Goal: Information Seeking & Learning: Learn about a topic

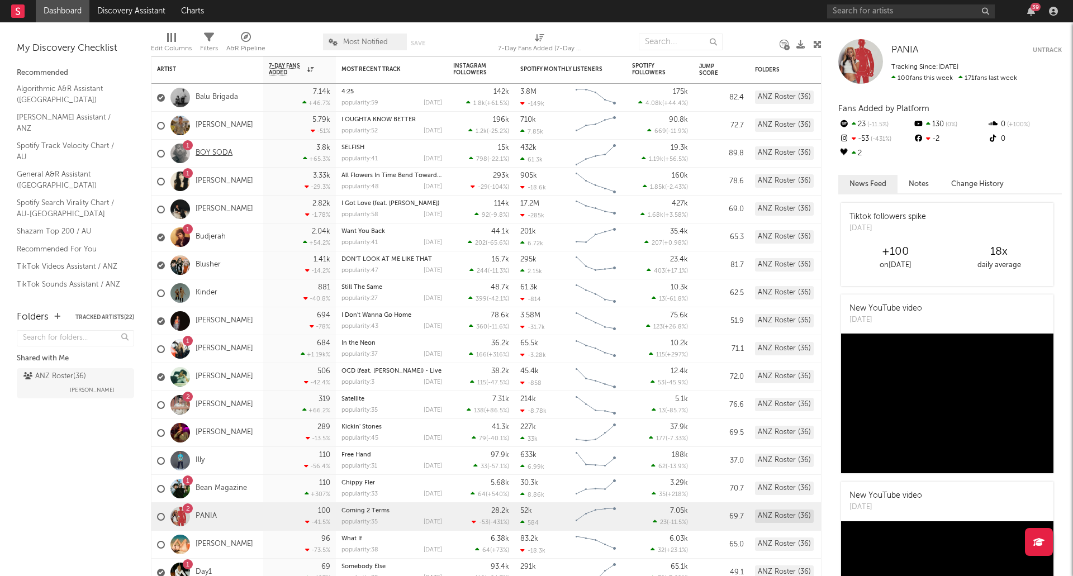
click at [221, 154] on link "BOY SODA" at bounding box center [214, 154] width 37 height 10
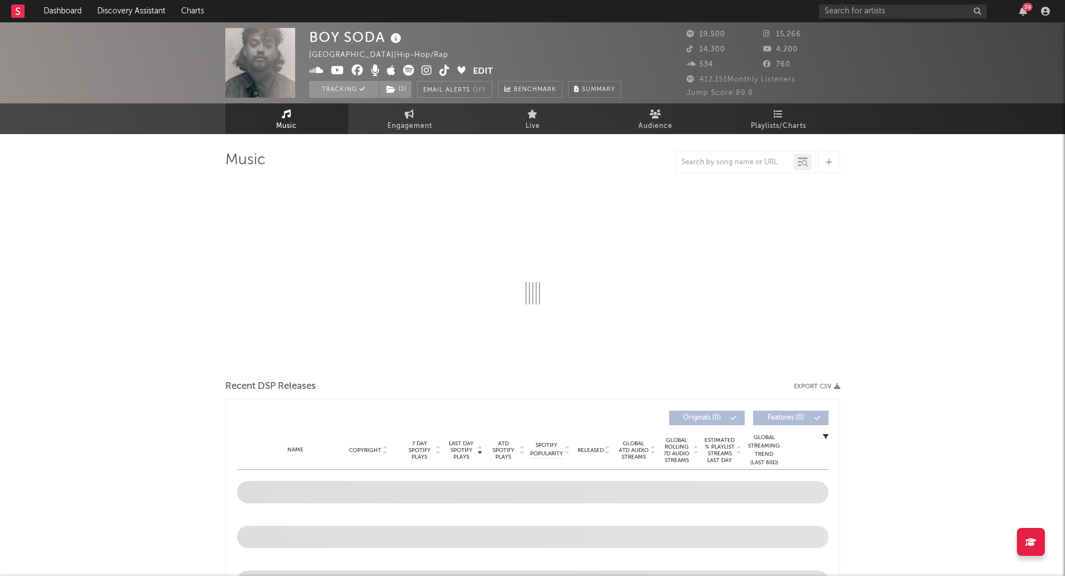
select select "6m"
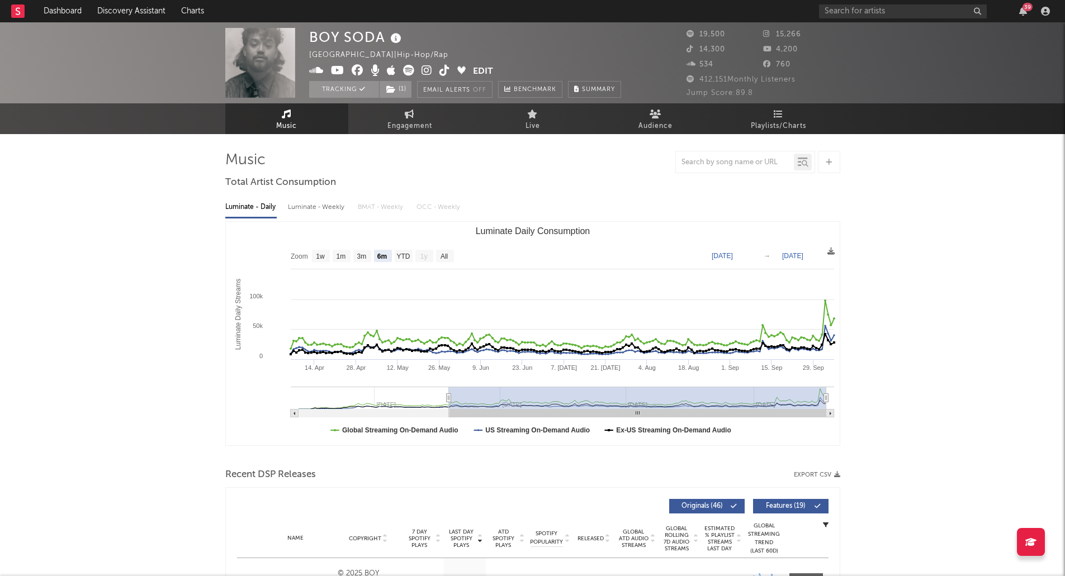
click at [12, 10] on rect at bounding box center [17, 10] width 13 height 13
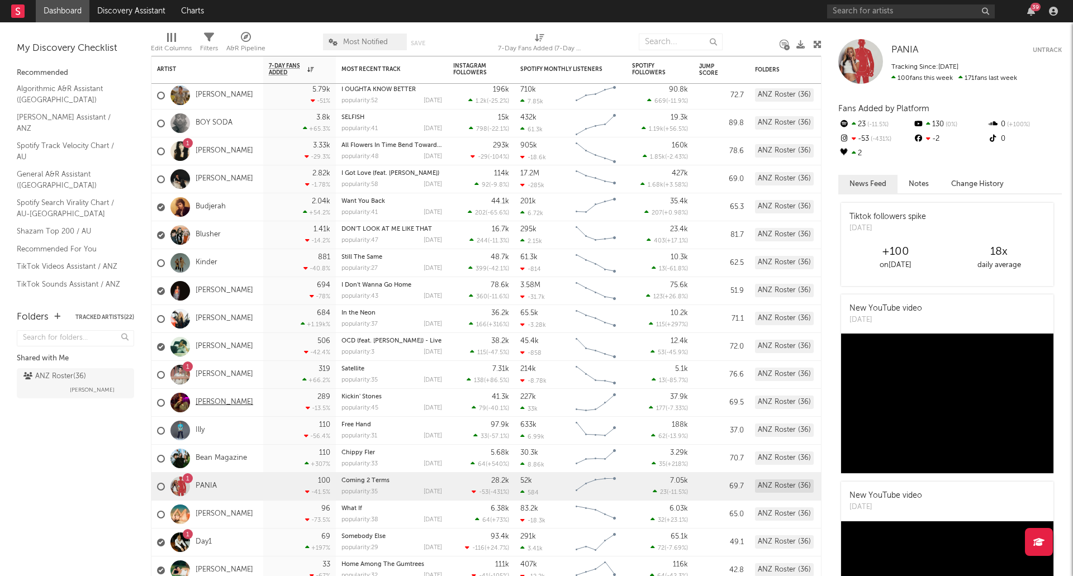
click at [214, 403] on link "[PERSON_NAME]" at bounding box center [225, 403] width 58 height 10
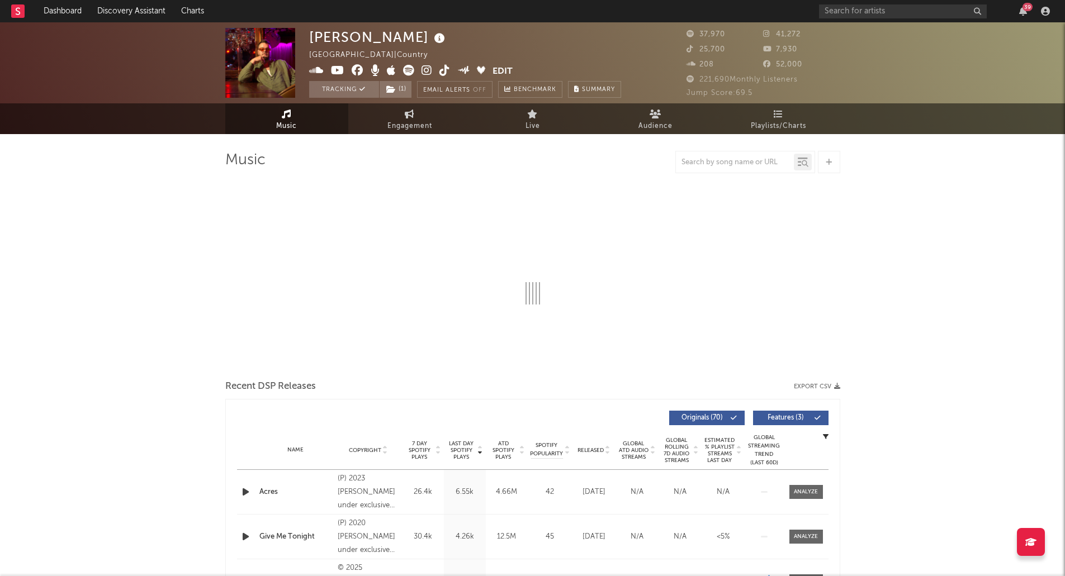
select select "6m"
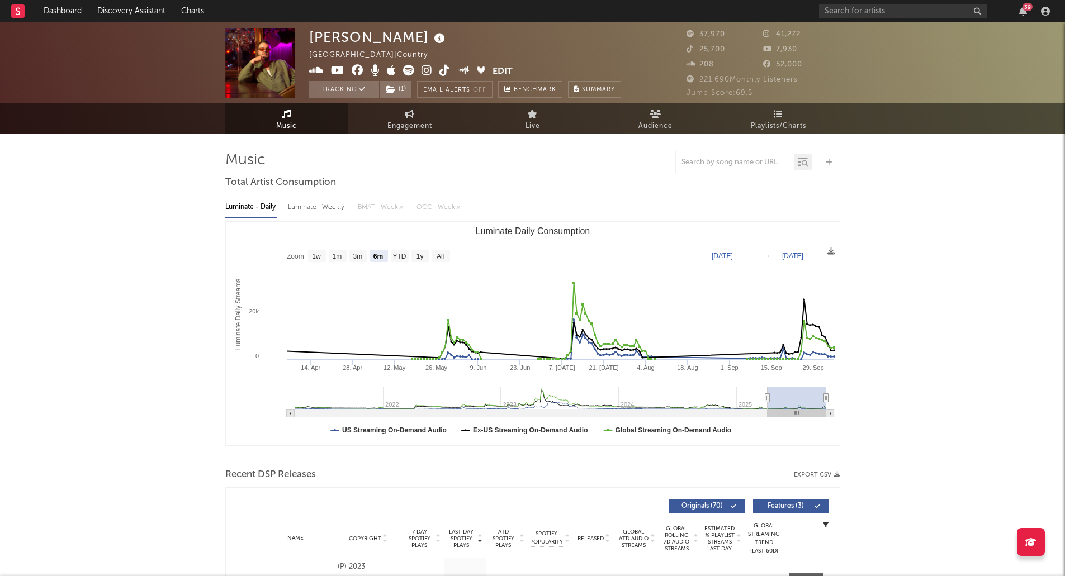
select select "6m"
click at [415, 122] on span "Engagement" at bounding box center [409, 126] width 45 height 13
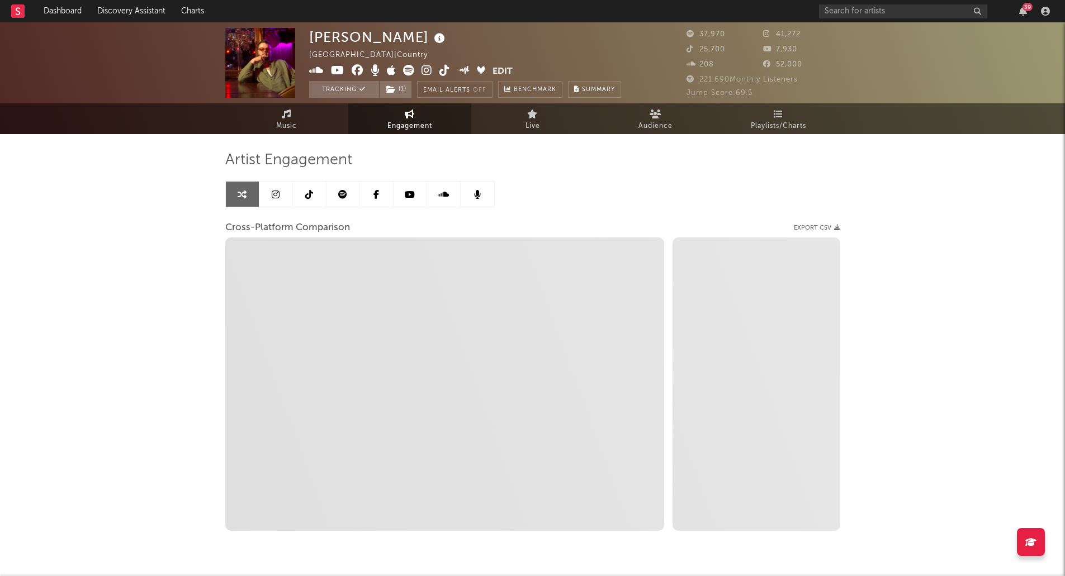
select select "1w"
select select "1m"
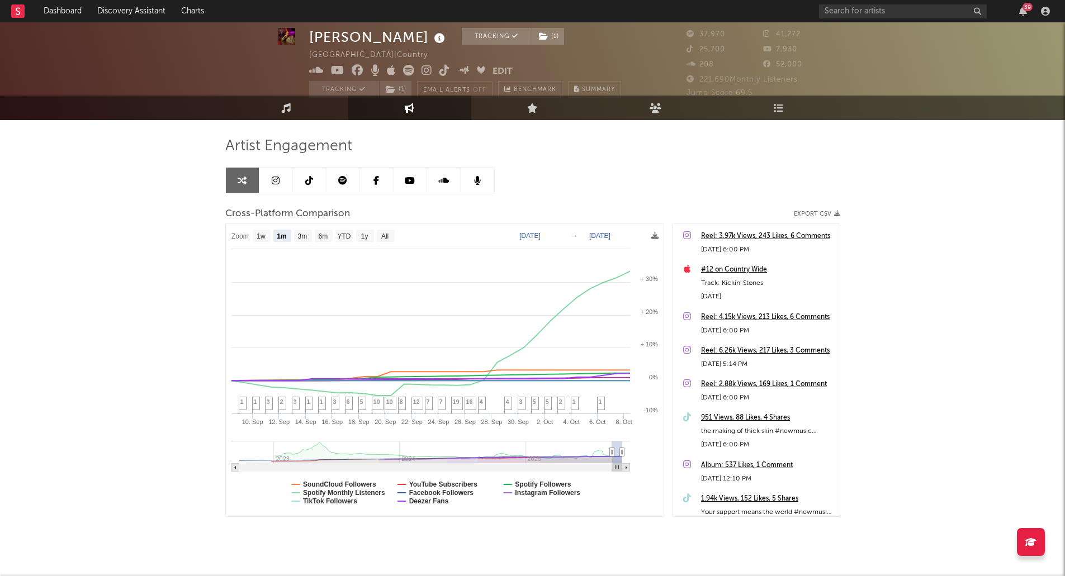
scroll to position [15, 0]
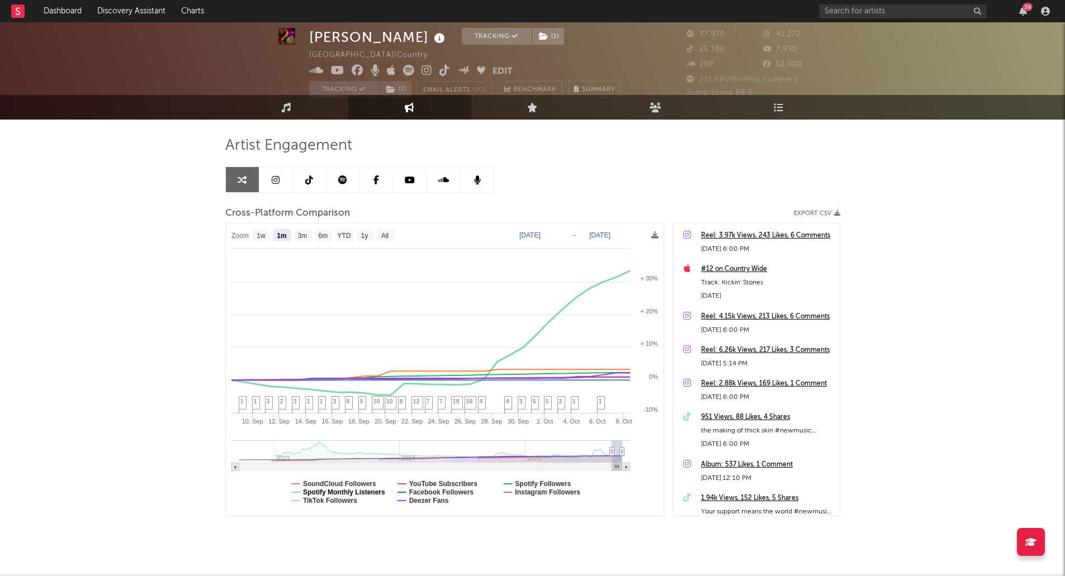
click at [355, 495] on text "Spotify Monthly Listeners" at bounding box center [344, 492] width 82 height 8
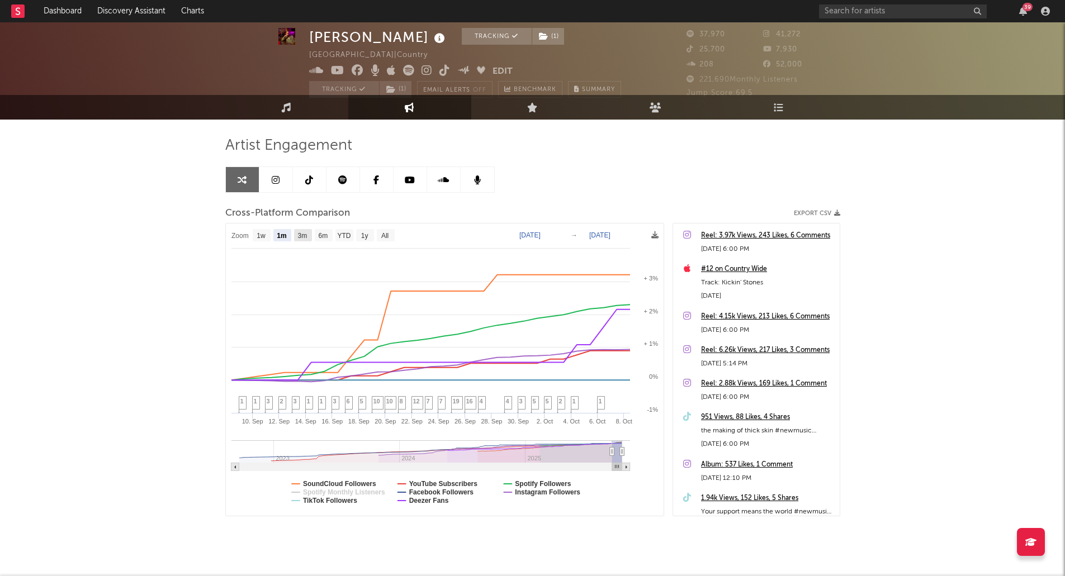
click at [300, 239] on text "3m" at bounding box center [302, 236] width 10 height 8
select select "3m"
type input "[DATE]"
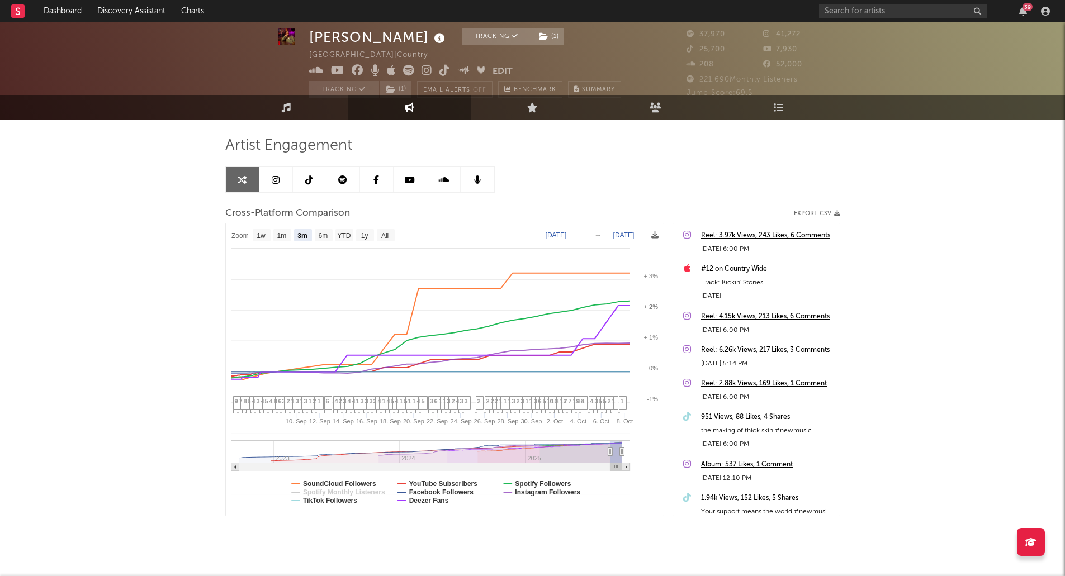
select select "3m"
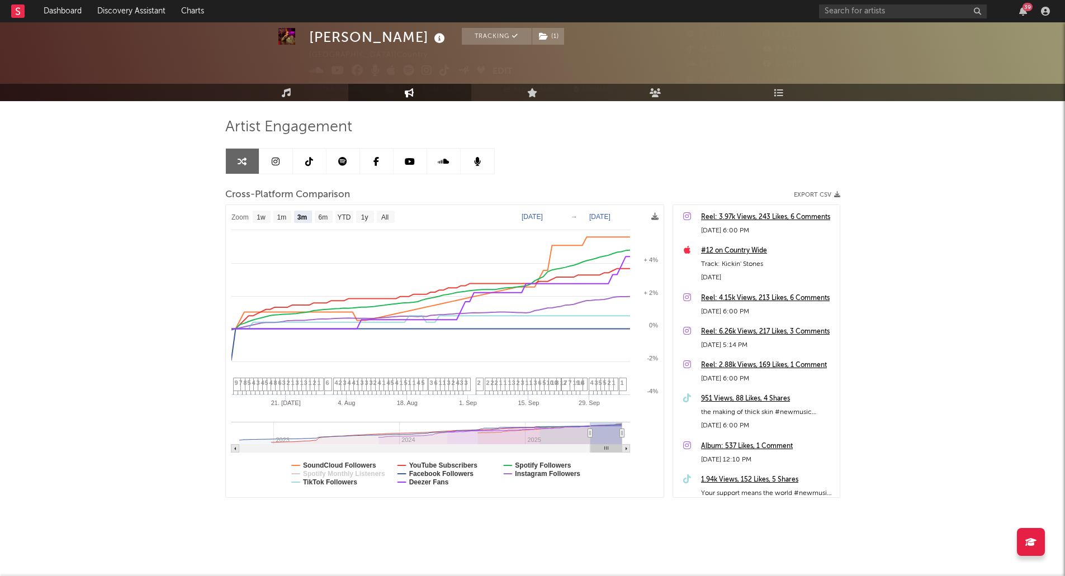
scroll to position [0, 0]
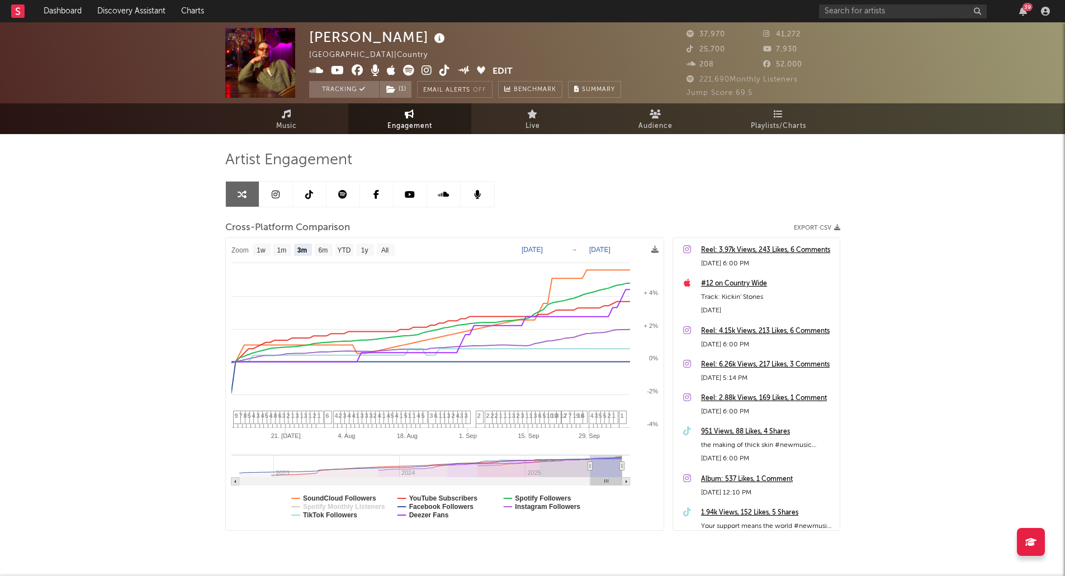
click at [1027, 10] on div "39" at bounding box center [1027, 7] width 10 height 8
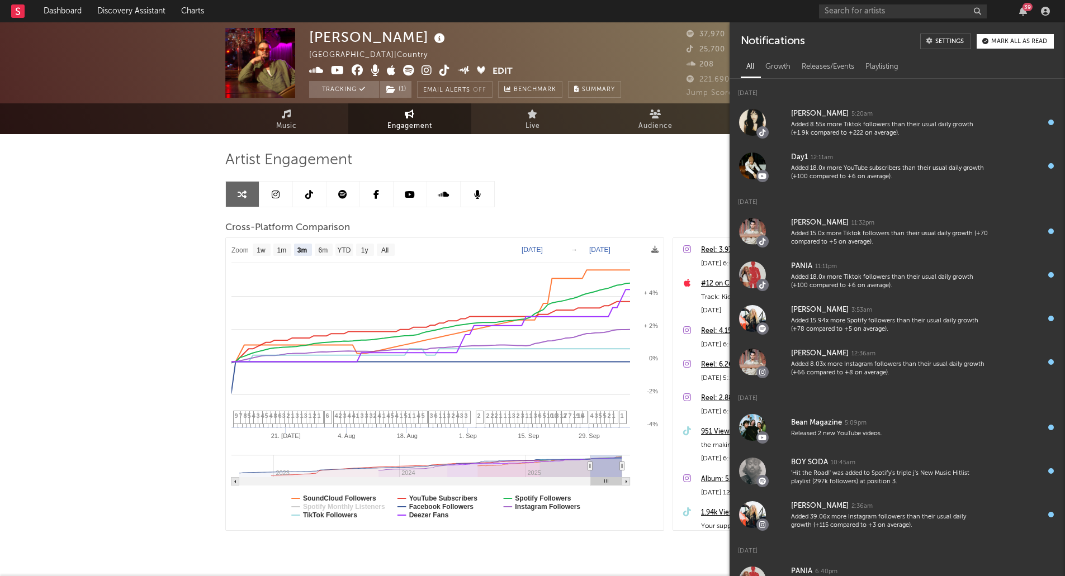
click at [1023, 46] on button "Mark all as read" at bounding box center [1014, 41] width 77 height 15
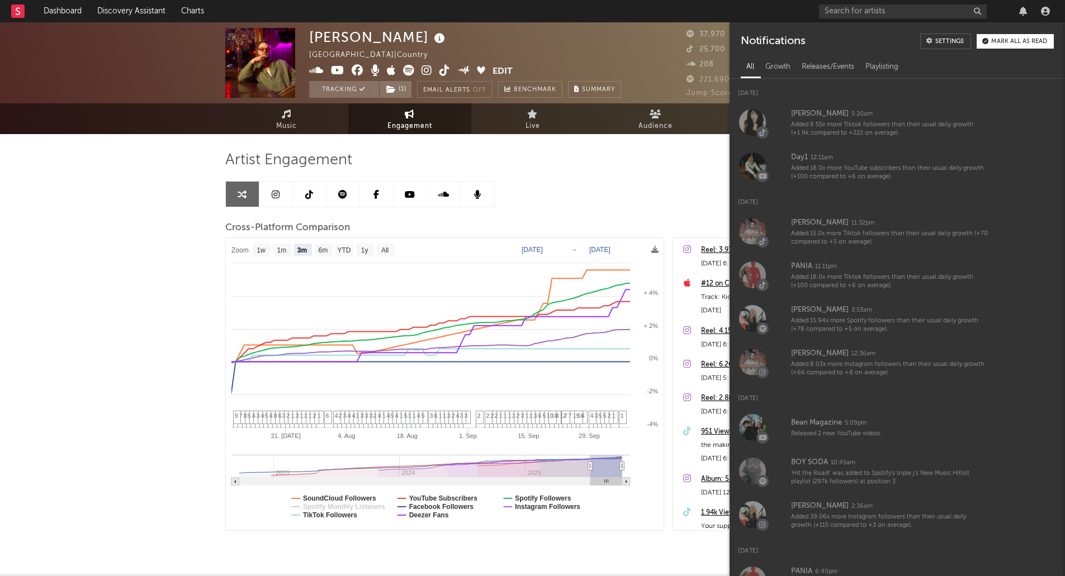
click at [177, 271] on div "[PERSON_NAME] Australia | Country Edit Tracking ( 1 ) Email Alerts Off Benchmar…" at bounding box center [532, 315] width 1065 height 587
